Goal: Check status: Check status

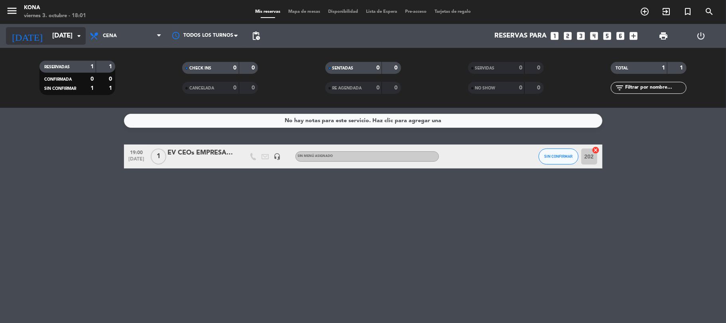
click at [73, 32] on input "[DATE]" at bounding box center [91, 36] width 86 height 16
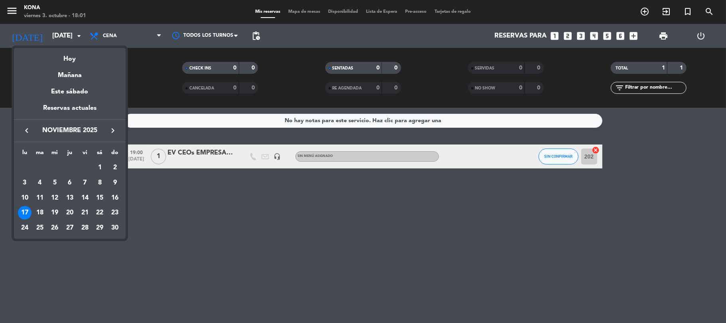
click at [26, 128] on icon "keyboard_arrow_left" at bounding box center [27, 131] width 10 height 10
click at [83, 181] on div "3" at bounding box center [85, 183] width 14 height 14
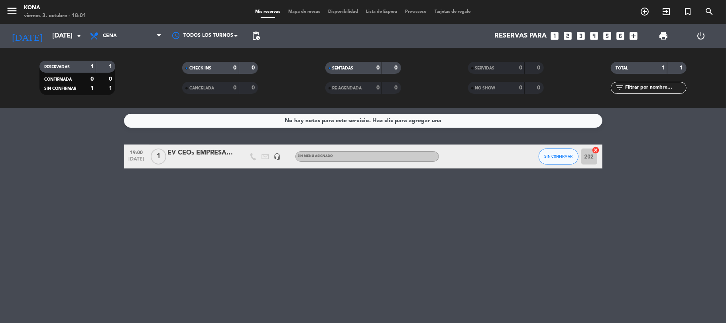
type input "[DATE]"
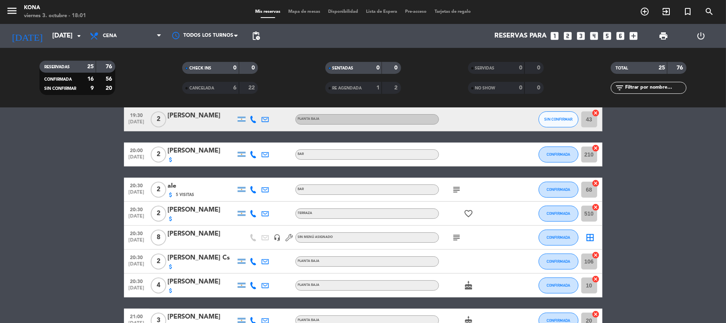
scroll to position [47, 0]
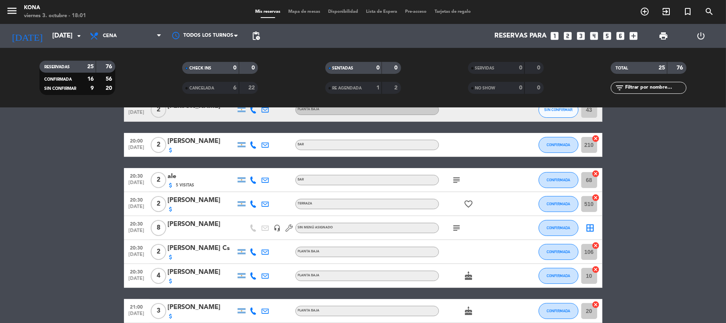
click at [457, 229] on icon "subject" at bounding box center [457, 228] width 10 height 10
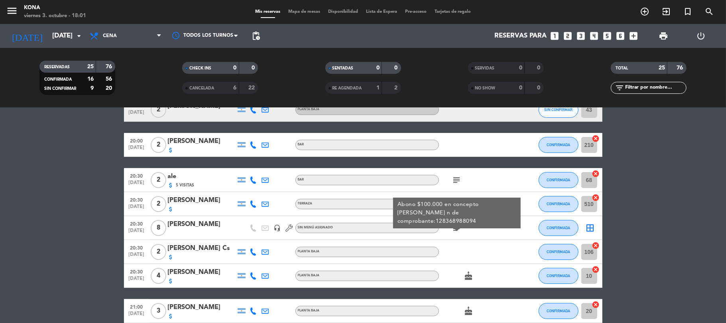
click at [481, 230] on div "subject Abono $100.000 en concepto [PERSON_NAME] n de comprobante:128368988094" at bounding box center [475, 228] width 72 height 24
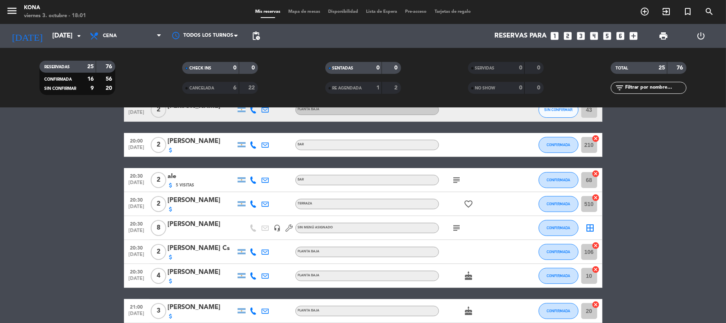
click at [457, 177] on icon "subject" at bounding box center [457, 180] width 10 height 10
click at [486, 176] on div "subject Puede ser en la barra porfavor" at bounding box center [475, 180] width 72 height 24
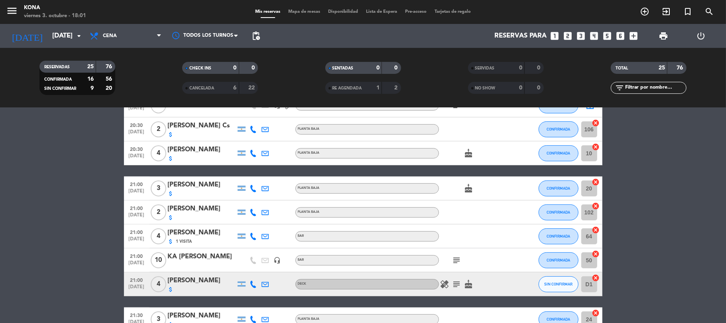
scroll to position [170, 0]
click at [451, 265] on div "subject" at bounding box center [475, 260] width 72 height 24
click at [457, 259] on icon "subject" at bounding box center [457, 260] width 10 height 10
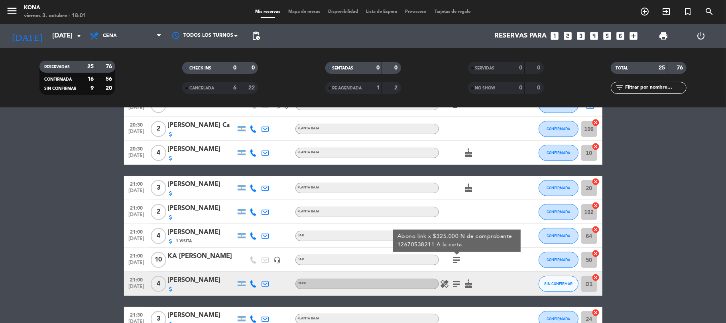
click at [476, 259] on div "subject Abono link x $325.000 N de comprobante 12670538211 A la carta" at bounding box center [475, 260] width 72 height 24
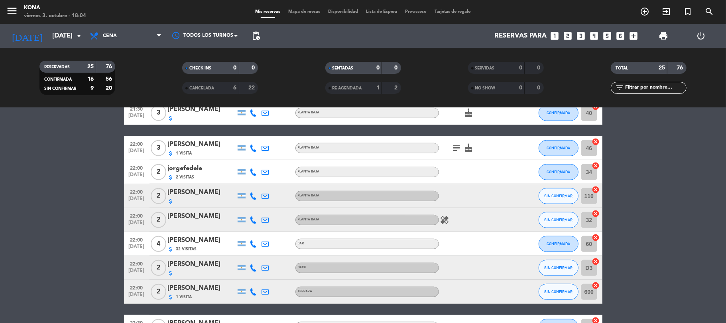
scroll to position [508, 0]
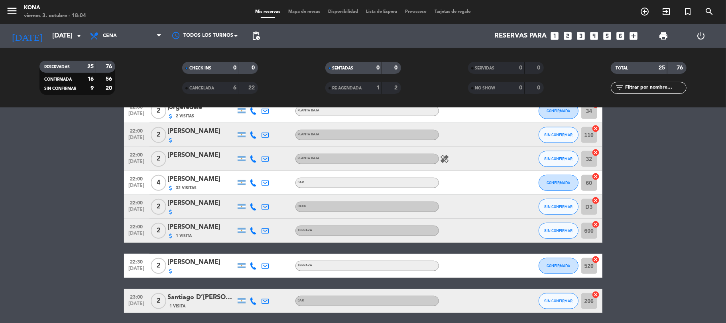
click at [257, 227] on div at bounding box center [254, 231] width 12 height 24
click at [254, 229] on icon at bounding box center [253, 230] width 7 height 7
drag, startPoint x: 313, startPoint y: 191, endPoint x: 285, endPoint y: 192, distance: 27.9
click at [285, 192] on div "22:00 [DATE] 4 [PERSON_NAME] attach_money 32 Visitas BAR CONFIRMADA 60 cancel" at bounding box center [363, 183] width 479 height 24
click at [285, 192] on div at bounding box center [290, 183] width 12 height 24
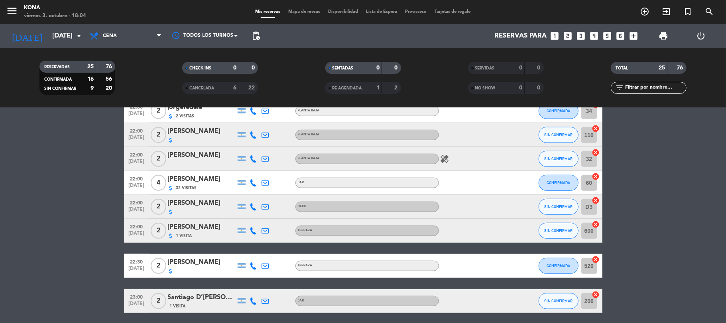
click at [252, 207] on icon at bounding box center [253, 206] width 7 height 7
click at [275, 209] on div at bounding box center [278, 207] width 12 height 24
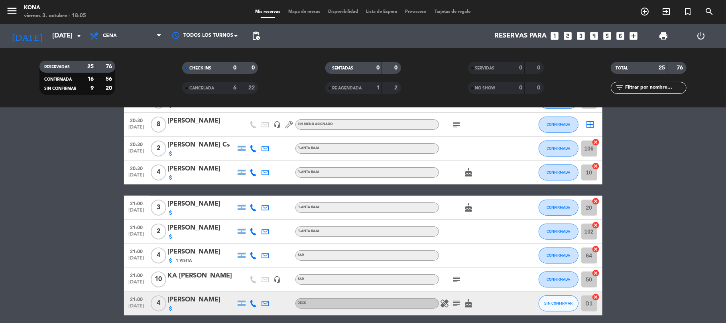
scroll to position [149, 0]
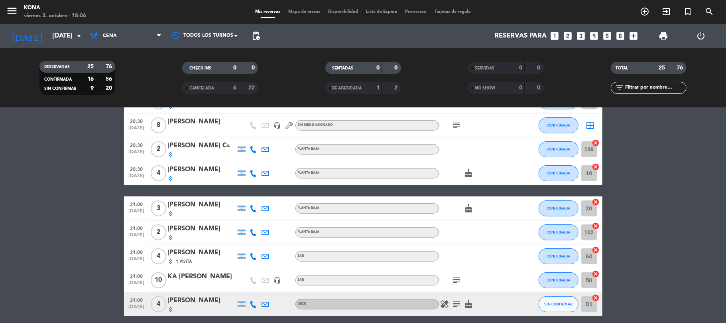
click at [455, 123] on icon "subject" at bounding box center [457, 125] width 10 height 10
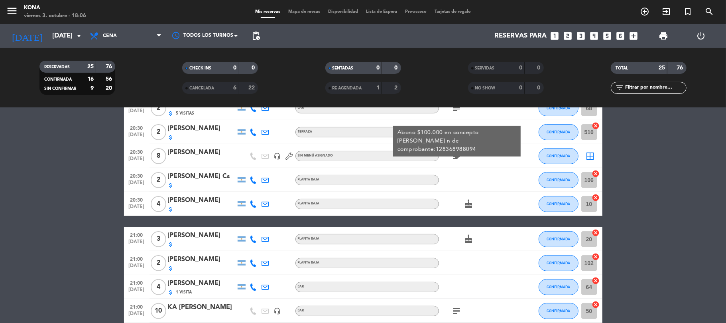
scroll to position [114, 0]
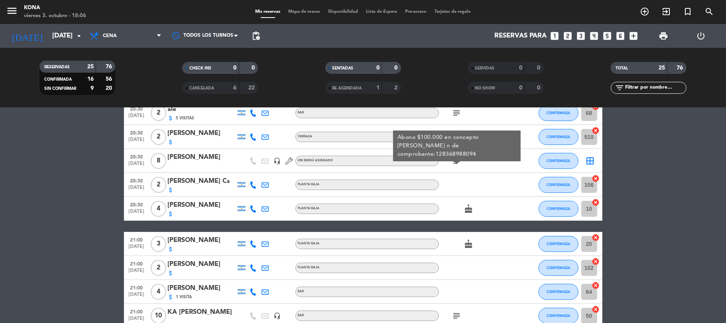
click at [490, 179] on div at bounding box center [475, 185] width 72 height 24
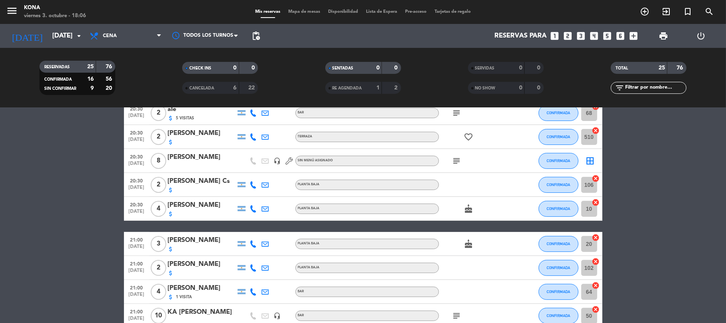
scroll to position [14, 0]
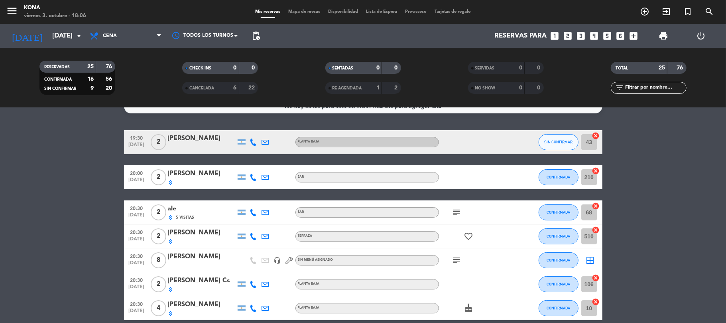
click at [455, 211] on icon "subject" at bounding box center [457, 212] width 10 height 10
click at [484, 201] on div "subject Puede ser en la barra porfavor" at bounding box center [475, 212] width 72 height 24
click at [457, 211] on icon "subject" at bounding box center [457, 212] width 10 height 10
click at [454, 259] on icon "subject" at bounding box center [457, 260] width 10 height 10
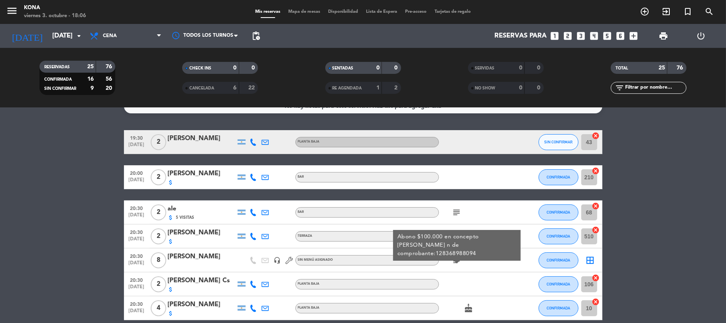
click at [474, 268] on div "subject Abono $100.000 en concepto [PERSON_NAME] n de comprobante:128368988094" at bounding box center [475, 260] width 72 height 24
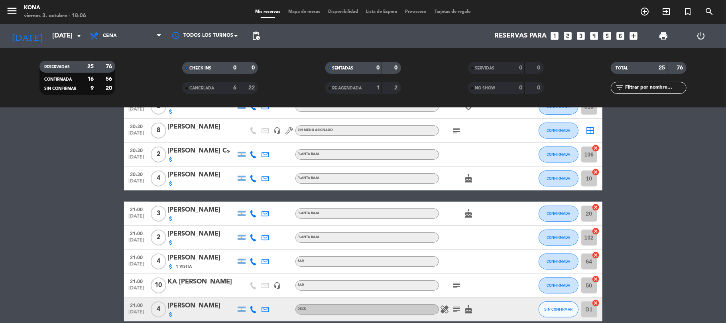
scroll to position [268, 0]
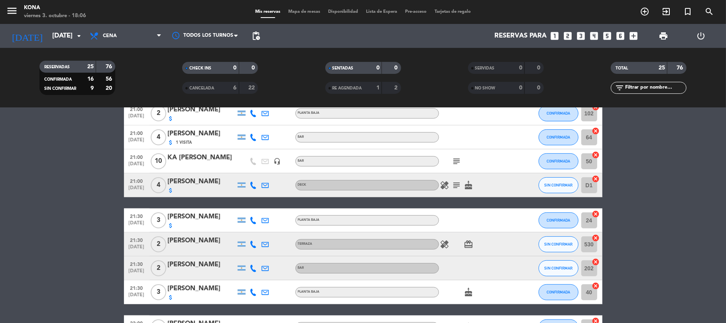
click at [458, 160] on icon "subject" at bounding box center [457, 161] width 10 height 10
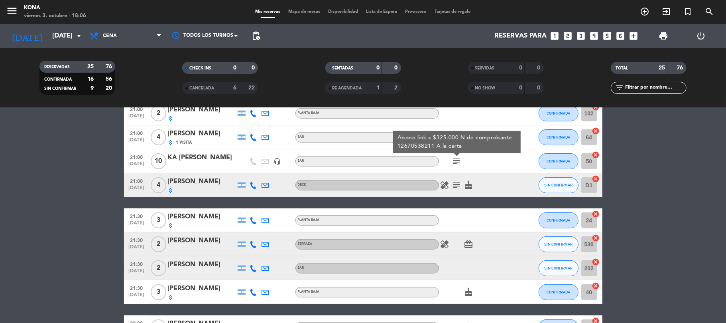
click at [457, 184] on icon "subject" at bounding box center [457, 185] width 10 height 10
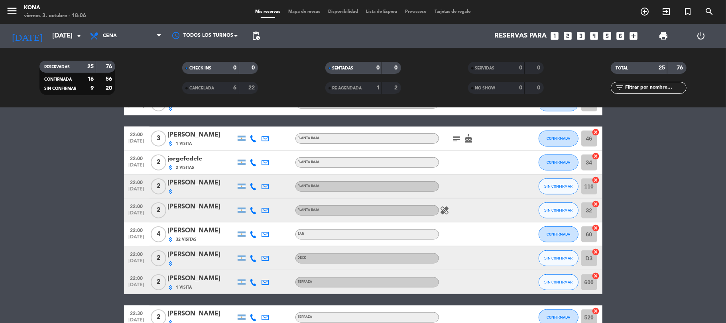
scroll to position [456, 0]
click at [455, 137] on icon "subject" at bounding box center [457, 139] width 10 height 10
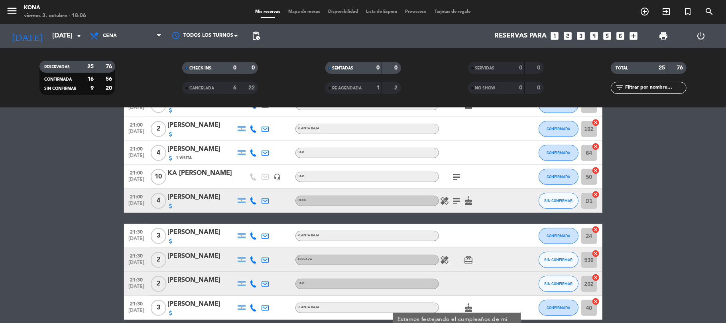
scroll to position [0, 0]
